Goal: Navigation & Orientation: Find specific page/section

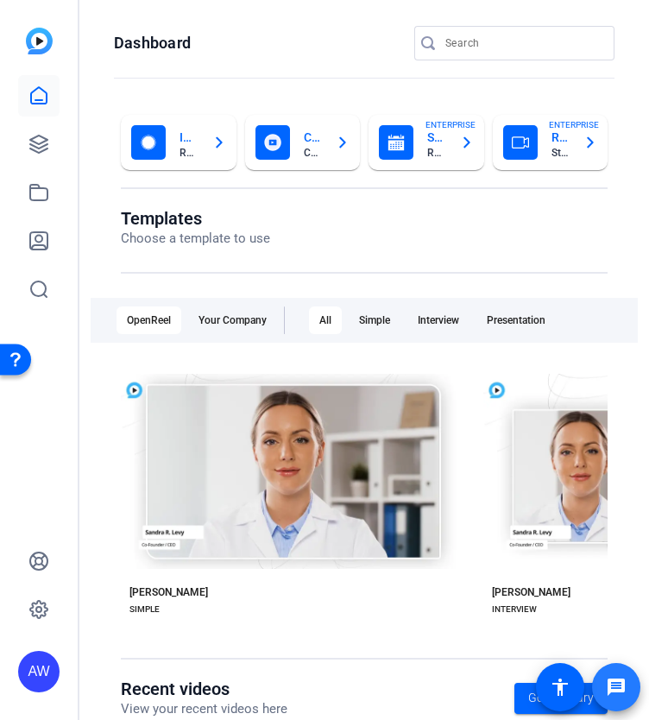
click at [622, 669] on span at bounding box center [616, 687] width 41 height 41
click at [489, 599] on div "MATTI INTERVIEW" at bounding box center [656, 601] width 345 height 31
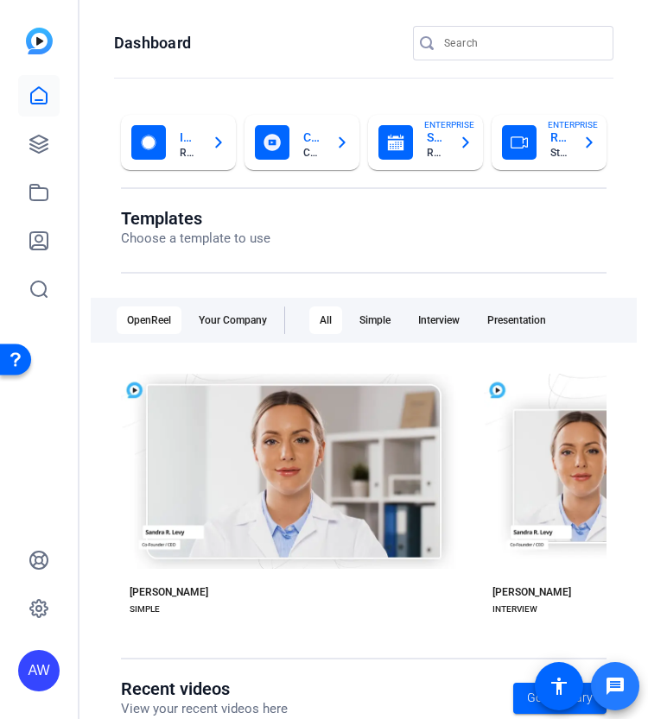
click at [618, 694] on mat-icon "message" at bounding box center [615, 686] width 21 height 21
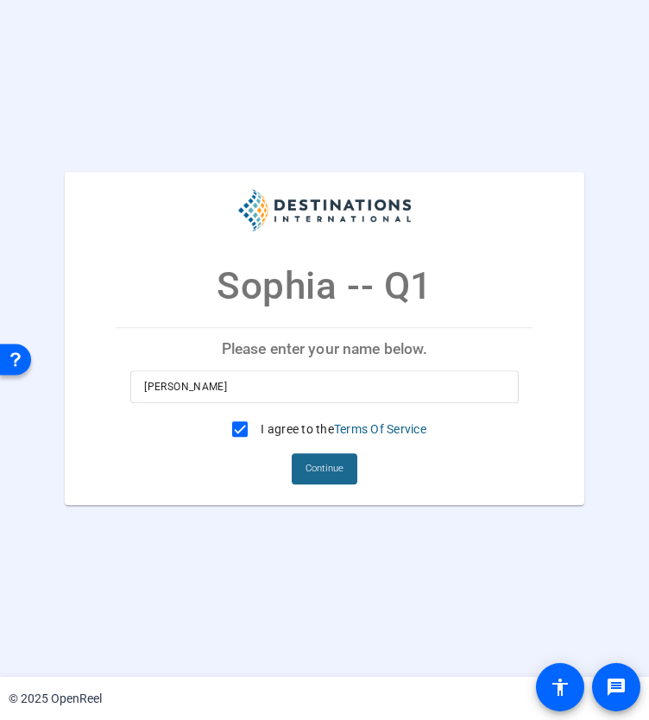
click at [311, 471] on span "Continue" at bounding box center [325, 469] width 38 height 26
